Goal: Find specific page/section: Find specific page/section

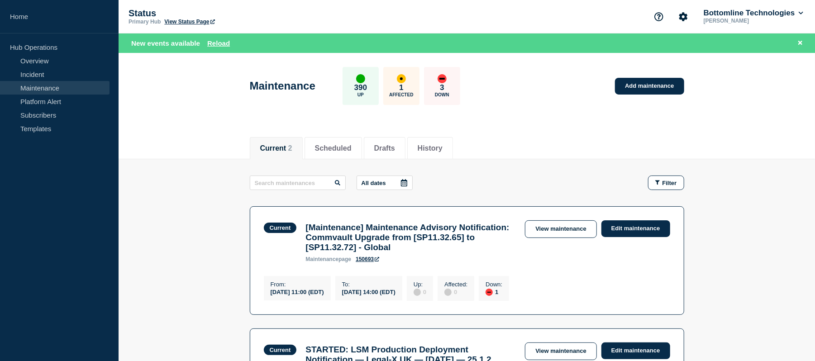
click at [48, 91] on link "Maintenance" at bounding box center [55, 88] width 110 height 14
click at [352, 151] on button "Scheduled" at bounding box center [333, 148] width 37 height 8
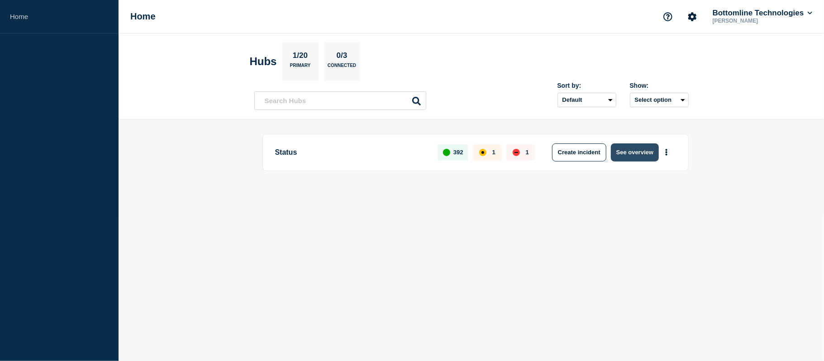
click at [631, 157] on button "See overview" at bounding box center [635, 153] width 48 height 18
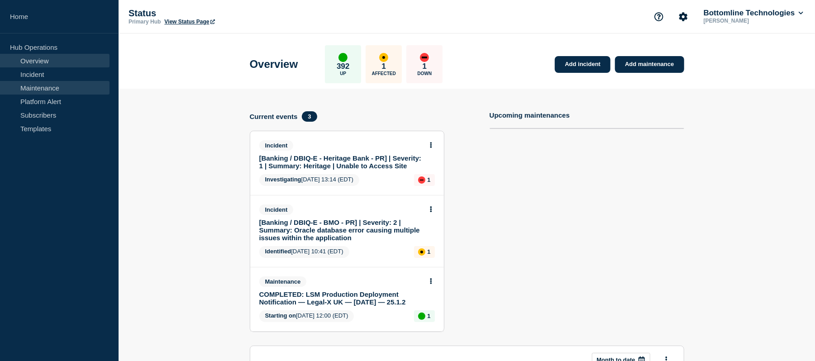
click at [53, 87] on link "Maintenance" at bounding box center [55, 88] width 110 height 14
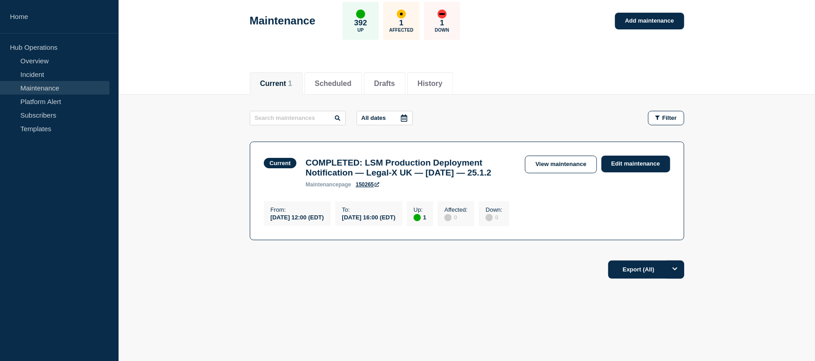
scroll to position [62, 0]
click at [415, 274] on div "Export (All)" at bounding box center [467, 267] width 435 height 26
